Goal: Navigation & Orientation: Understand site structure

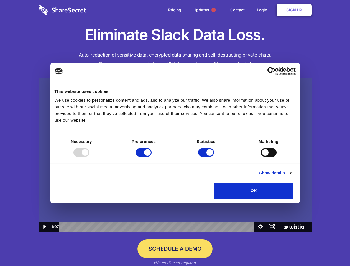
click at [175, 133] on img at bounding box center [174, 155] width 273 height 154
click at [89, 157] on div at bounding box center [81, 152] width 16 height 9
click at [151, 157] on input "Preferences" at bounding box center [144, 152] width 16 height 9
checkbox input "false"
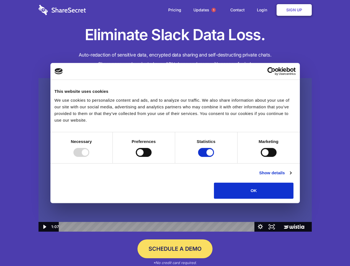
click at [207, 157] on input "Statistics" at bounding box center [206, 152] width 16 height 9
checkbox input "false"
click at [261, 157] on input "Marketing" at bounding box center [269, 152] width 16 height 9
checkbox input "true"
click at [291, 176] on link "Show details" at bounding box center [275, 172] width 32 height 7
